Goal: Obtain resource: Download file/media

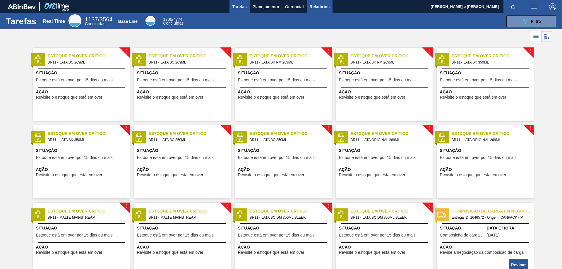
click at [321, 4] on span "Relatórios" at bounding box center [320, 6] width 20 height 7
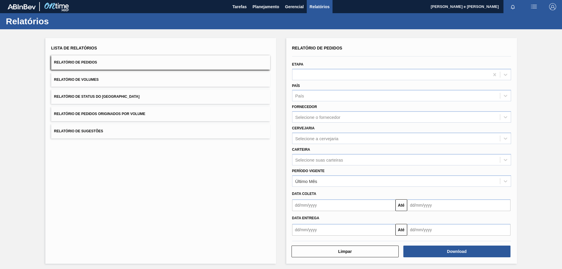
click at [133, 63] on button "Relatório de Pedidos" at bounding box center [160, 62] width 219 height 14
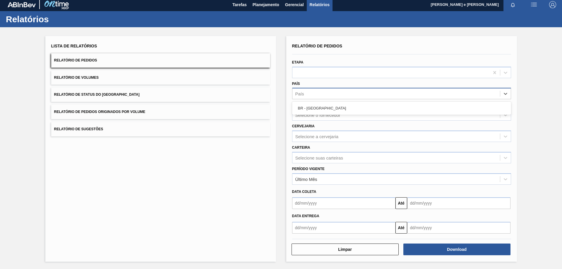
click at [301, 96] on div "País" at bounding box center [397, 94] width 208 height 8
click at [302, 114] on div "BR - [GEOGRAPHIC_DATA]" at bounding box center [401, 108] width 219 height 13
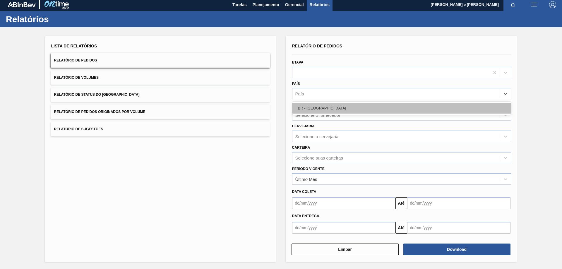
click at [305, 110] on div "BR - [GEOGRAPHIC_DATA]" at bounding box center [401, 108] width 219 height 11
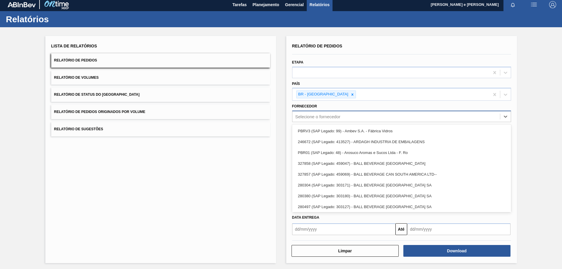
click at [306, 115] on div "Selecione o fornecedor" at bounding box center [318, 116] width 45 height 5
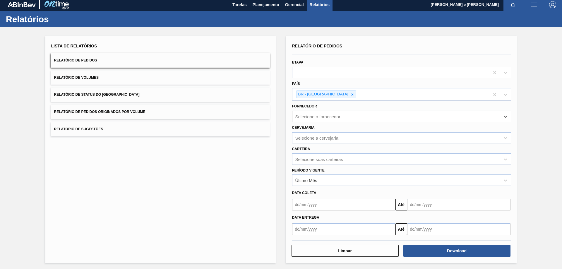
click at [299, 115] on div "Selecione o fornecedor" at bounding box center [318, 116] width 45 height 5
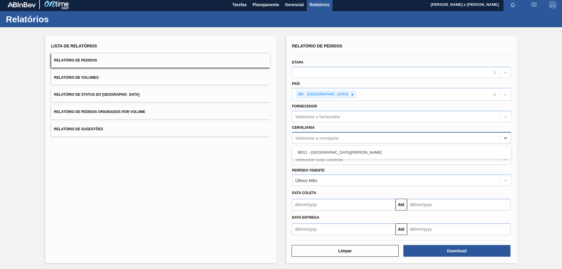
click at [318, 135] on div "Selecione a cervejaria" at bounding box center [397, 138] width 208 height 8
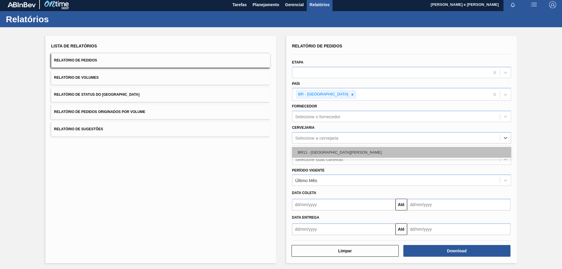
click at [299, 155] on div "BR11 - [GEOGRAPHIC_DATA][PERSON_NAME]" at bounding box center [401, 152] width 219 height 11
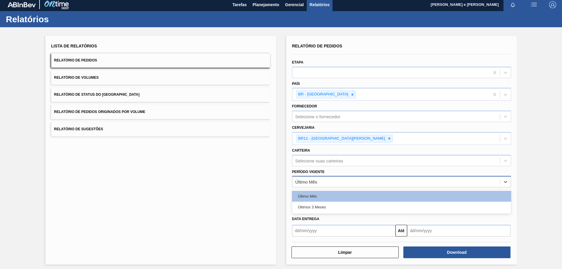
click at [297, 179] on div "Último Mês" at bounding box center [397, 182] width 208 height 8
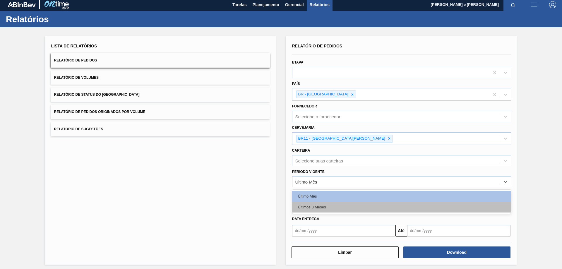
click at [323, 209] on div "Últimos 3 Meses" at bounding box center [401, 207] width 219 height 11
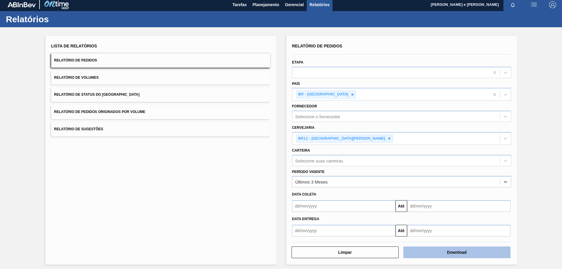
click at [461, 255] on button "Download" at bounding box center [457, 253] width 107 height 12
